Goal: Task Accomplishment & Management: Manage account settings

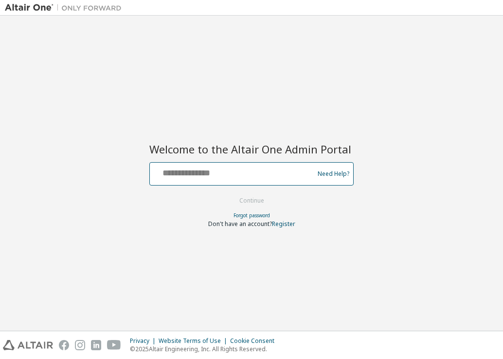
click at [220, 166] on input "text" at bounding box center [233, 172] width 159 height 14
type input "**********"
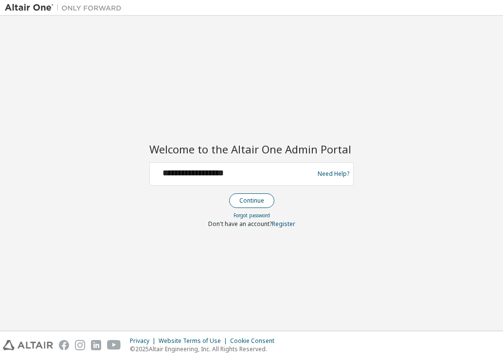
click at [250, 200] on button "Continue" at bounding box center [251, 200] width 45 height 15
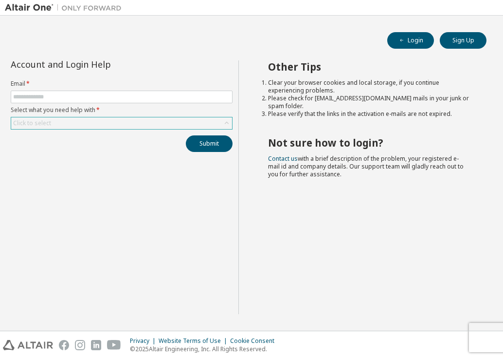
click at [86, 122] on div "Click to select" at bounding box center [121, 123] width 221 height 12
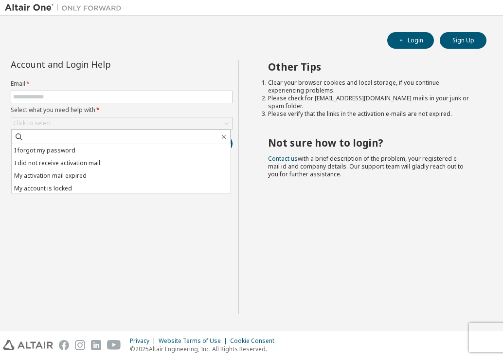
click at [207, 247] on div "Account and Login Help Email * Select what you need help with * Click to select…" at bounding box center [122, 187] width 234 height 254
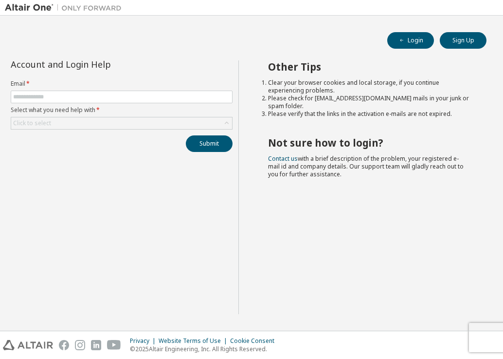
click at [383, 246] on div "Other Tips Clear your browser cookies and local storage, if you continue experi…" at bounding box center [369, 187] width 260 height 254
